Goal: Task Accomplishment & Management: Manage account settings

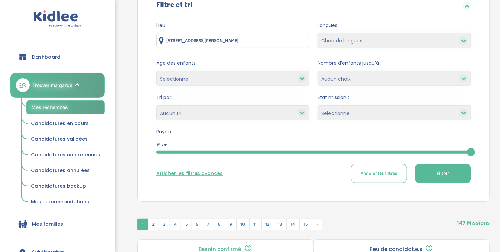
scroll to position [76, 0]
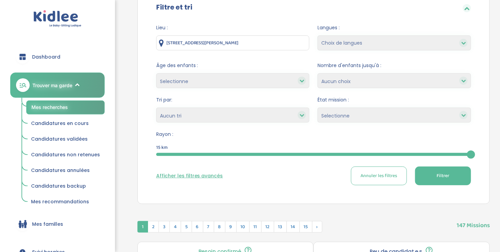
click at [279, 195] on div "Lieu : 68 Avenue Jean Jaurès, 93120 La Courneuve, France Langues : Choix de lan…" at bounding box center [313, 107] width 335 height 177
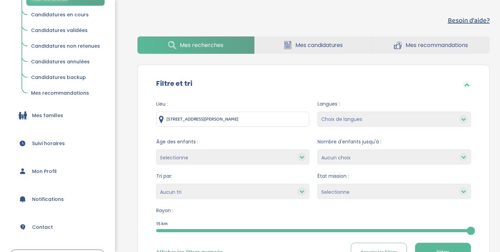
scroll to position [109, 0]
click at [45, 171] on span "Mon Profil" at bounding box center [44, 171] width 25 height 7
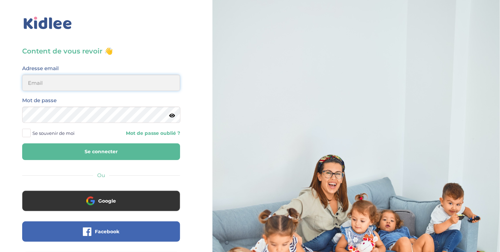
type input "ousmanealhassanetoure@gmail.com"
click at [68, 150] on button "Se connecter" at bounding box center [101, 152] width 158 height 17
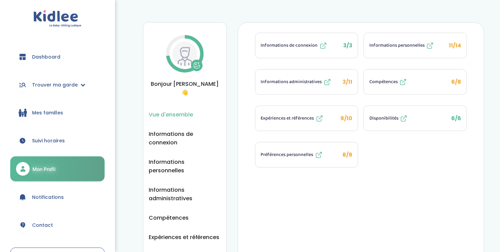
click at [426, 46] on icon at bounding box center [430, 46] width 8 height 8
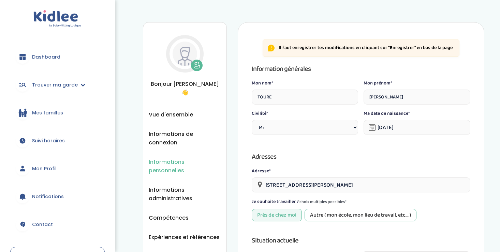
select select "0"
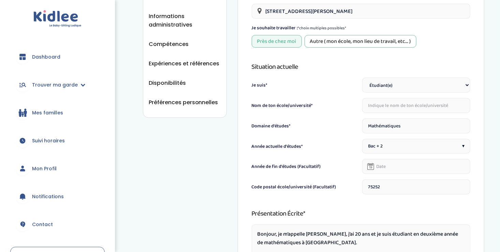
scroll to position [174, 0]
click at [379, 105] on input "text" at bounding box center [416, 105] width 108 height 15
type input "s"
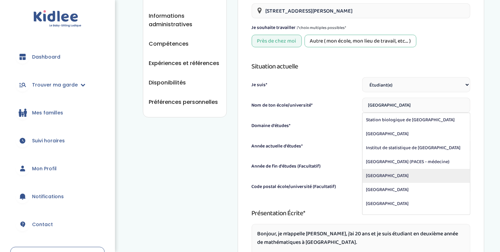
type input "[GEOGRAPHIC_DATA]"
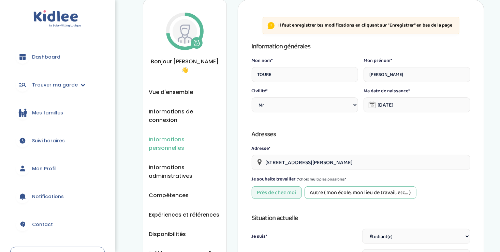
scroll to position [0, 0]
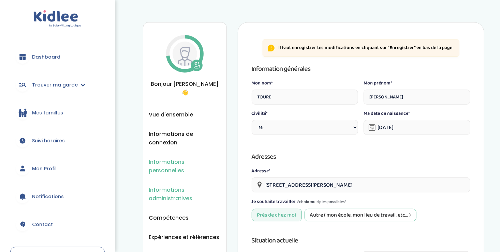
click at [173, 186] on span "Informations administratives" at bounding box center [185, 194] width 72 height 17
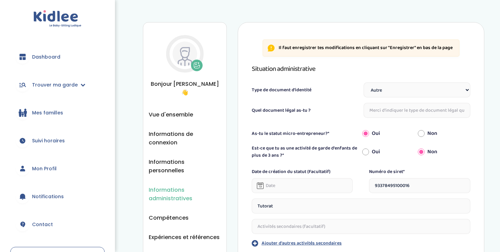
select select "Autre"
click at [466, 89] on select "Sélectionne Carte d'identité française ou Passeport français daté de moins de 5…" at bounding box center [417, 90] width 107 height 15
click at [364, 83] on select "Sélectionne Carte d'identité française ou Passeport français daté de moins de 5…" at bounding box center [417, 90] width 107 height 15
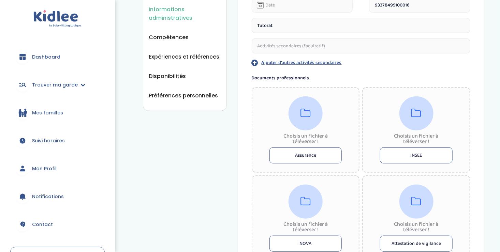
scroll to position [180, 0]
click at [176, 92] on span "Préférences personnelles" at bounding box center [184, 96] width 70 height 9
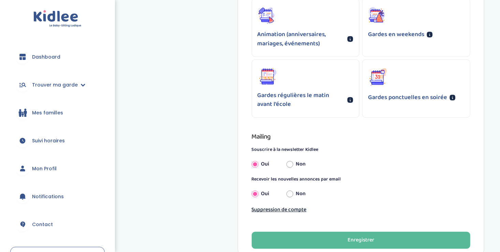
scroll to position [523, 0]
